Goal: Find specific page/section: Find specific page/section

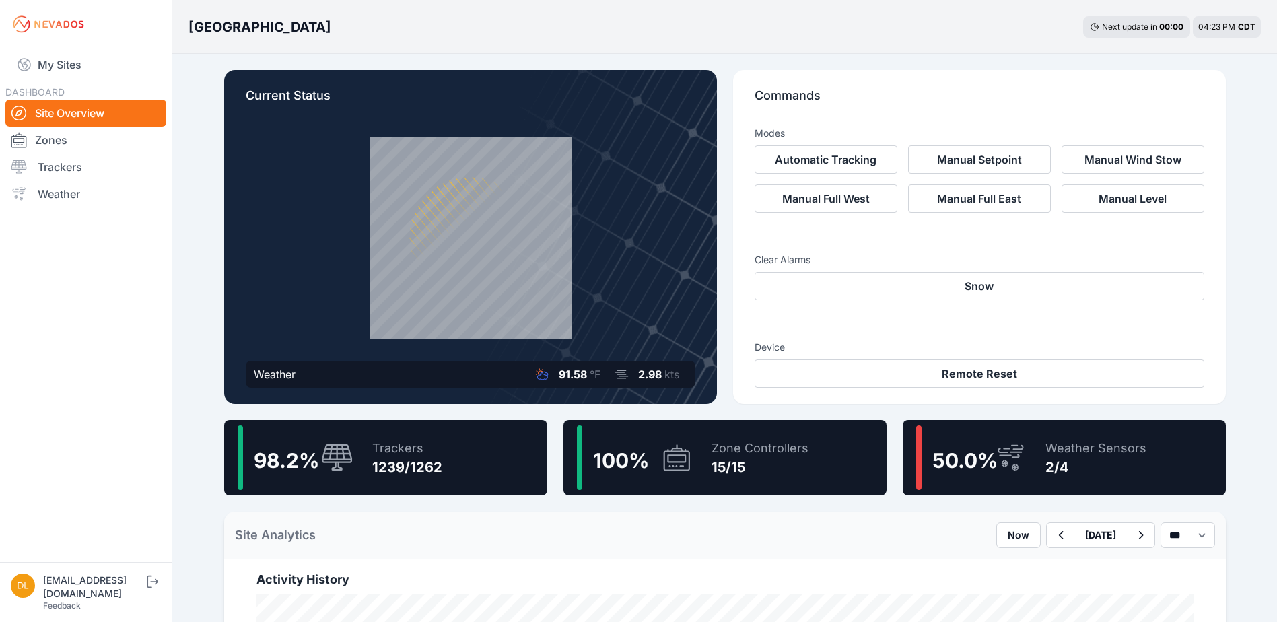
click at [1049, 463] on div "2/4" at bounding box center [1095, 467] width 101 height 19
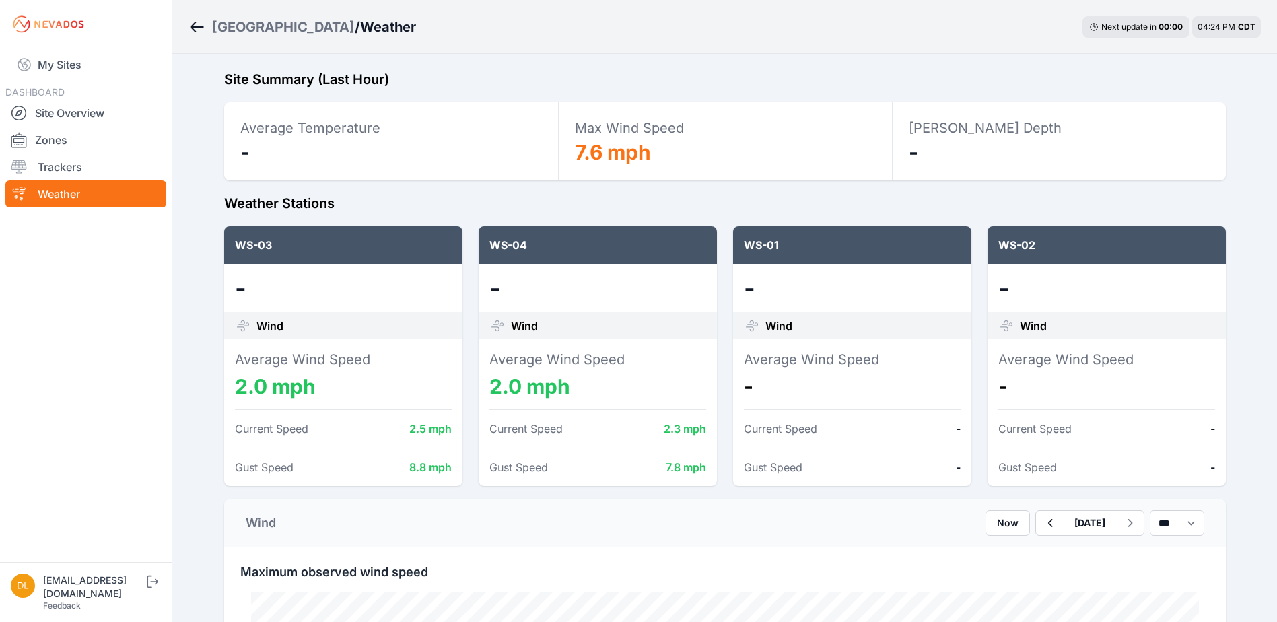
click at [194, 27] on icon "Breadcrumb" at bounding box center [196, 26] width 13 height 1
click at [205, 297] on div "Sunlight Road / Weather Next update in 00 : 00 04:24 PM CDT Site Summary (Last …" at bounding box center [638, 590] width 1277 height 1180
click at [136, 299] on nav "My Sites DASHBOARD Site Overview Zones Trackers Weather" at bounding box center [86, 299] width 172 height 503
